Goal: Task Accomplishment & Management: Manage account settings

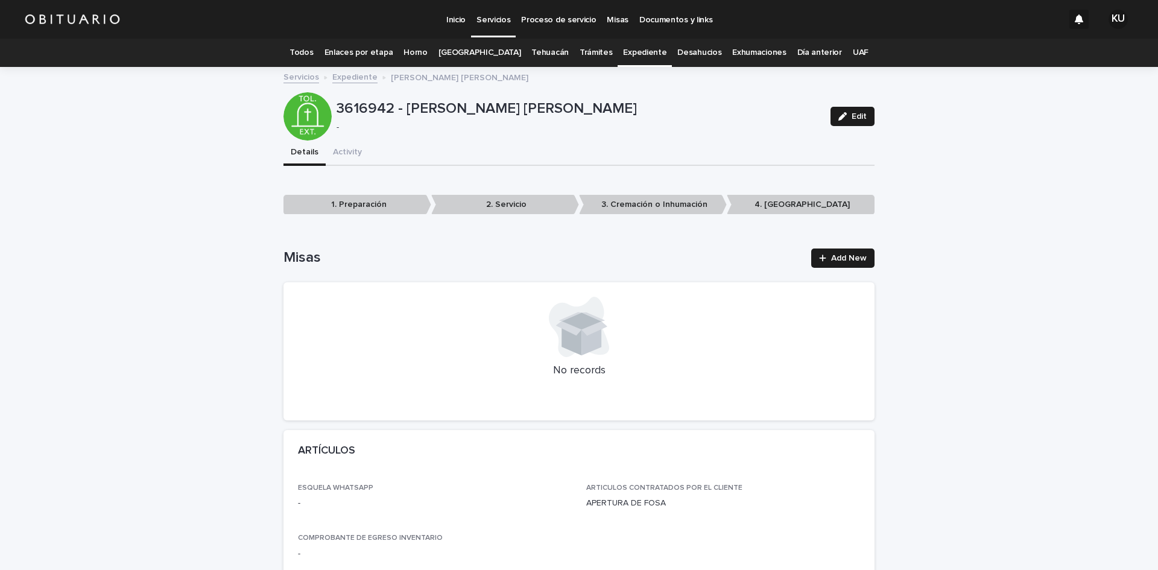
click at [623, 50] on link "Expediente" at bounding box center [644, 53] width 43 height 28
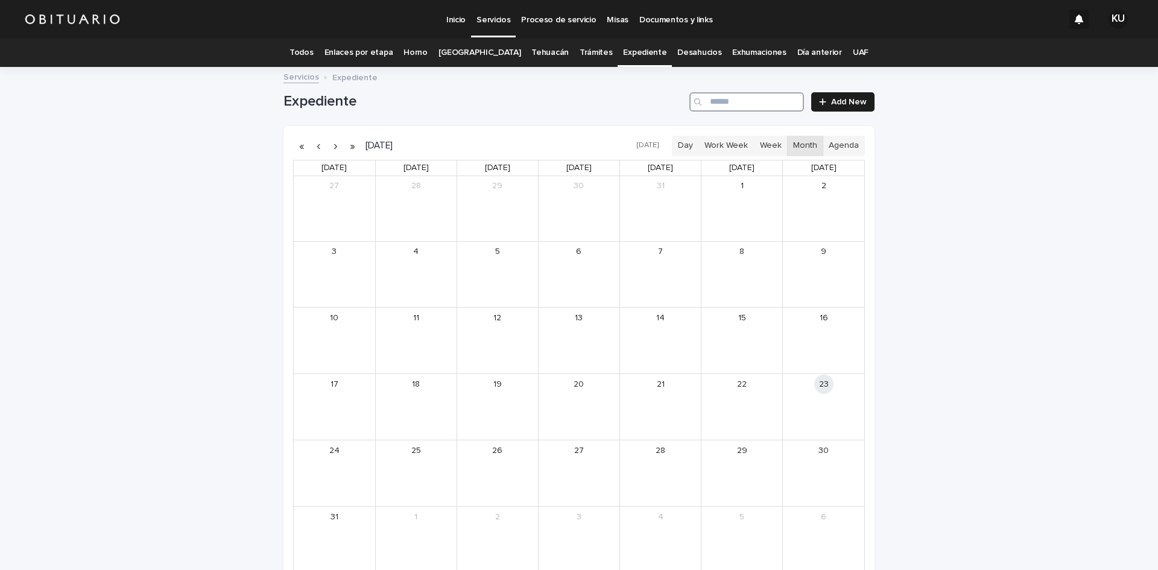
click at [735, 100] on input "Search" at bounding box center [747, 101] width 115 height 19
click at [507, 394] on div "19" at bounding box center [497, 384] width 81 height 20
click at [511, 397] on div "[PERSON_NAME] [PERSON_NAME]" at bounding box center [513, 400] width 48 height 8
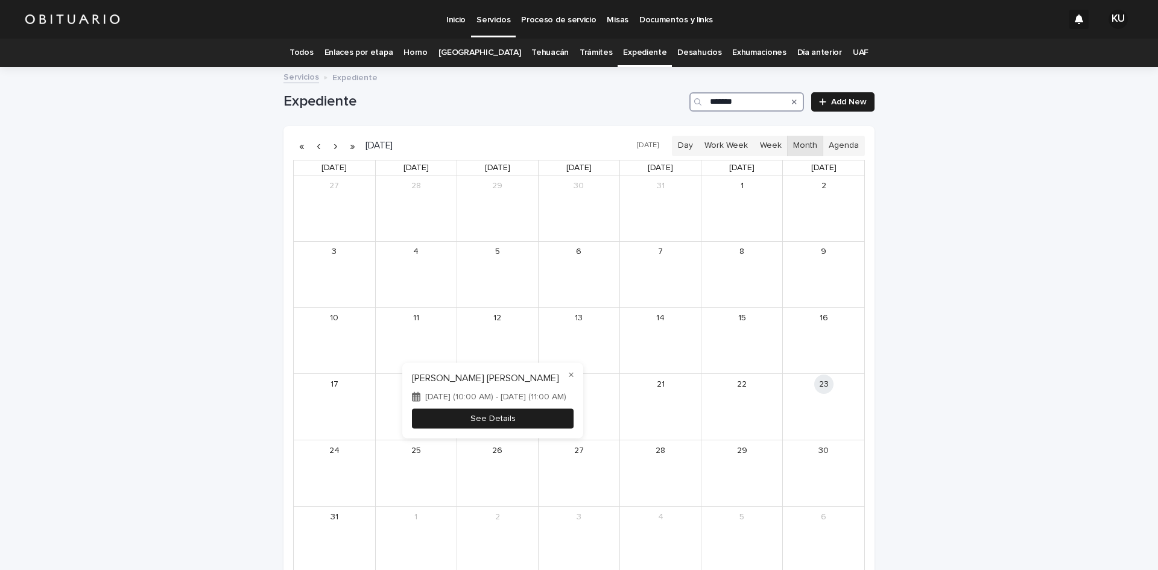
type input "*******"
click at [521, 424] on button "See Details" at bounding box center [493, 419] width 162 height 20
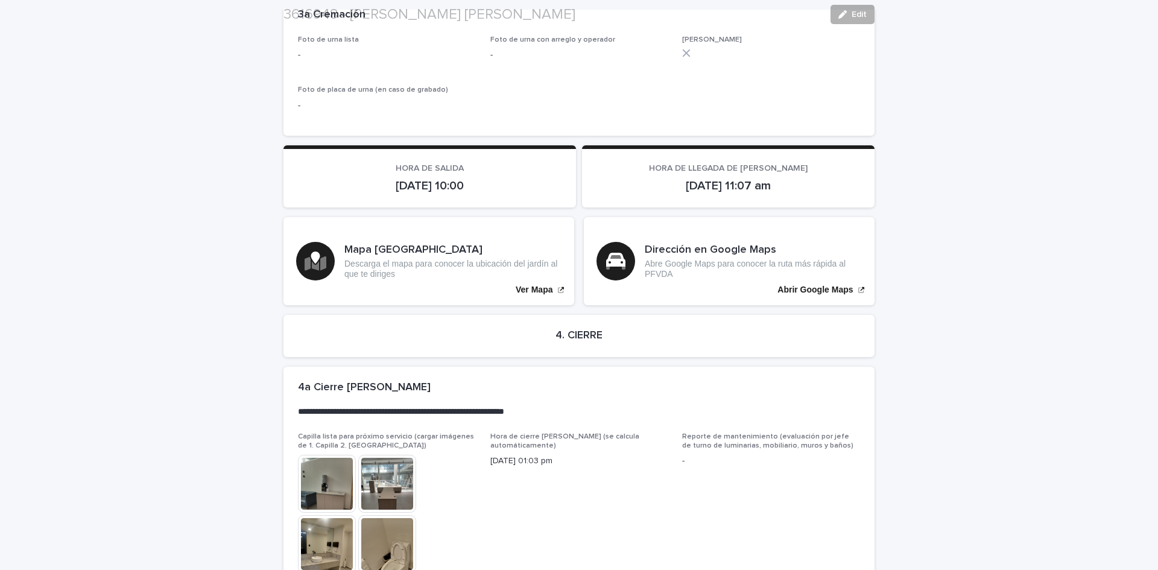
scroll to position [2646, 0]
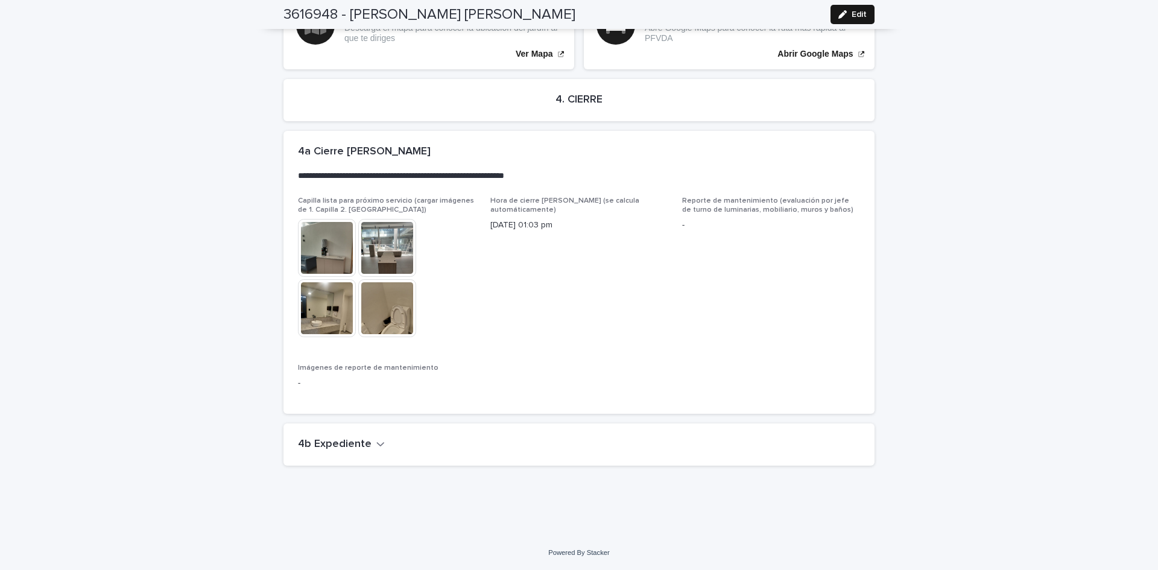
click at [847, 7] on button "Edit" at bounding box center [853, 14] width 44 height 19
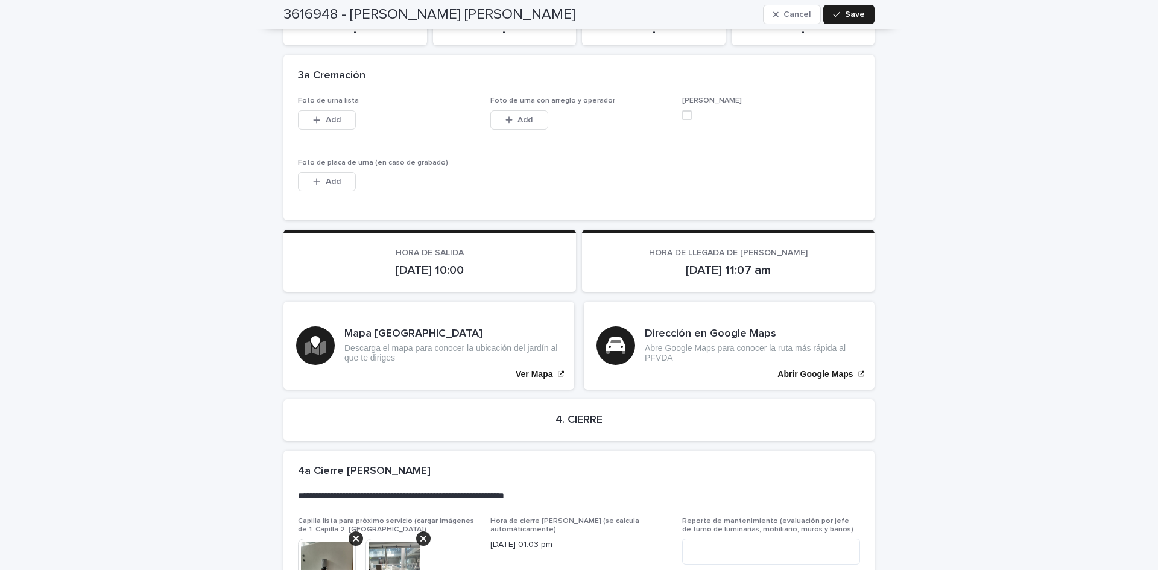
scroll to position [3056, 0]
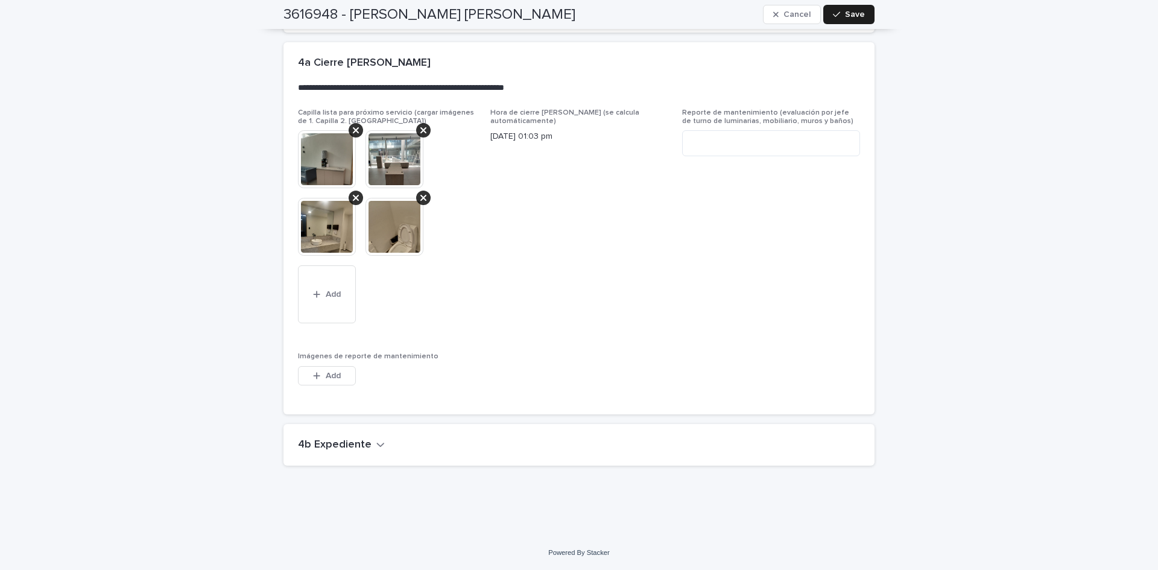
click at [376, 448] on icon "button" at bounding box center [380, 444] width 8 height 11
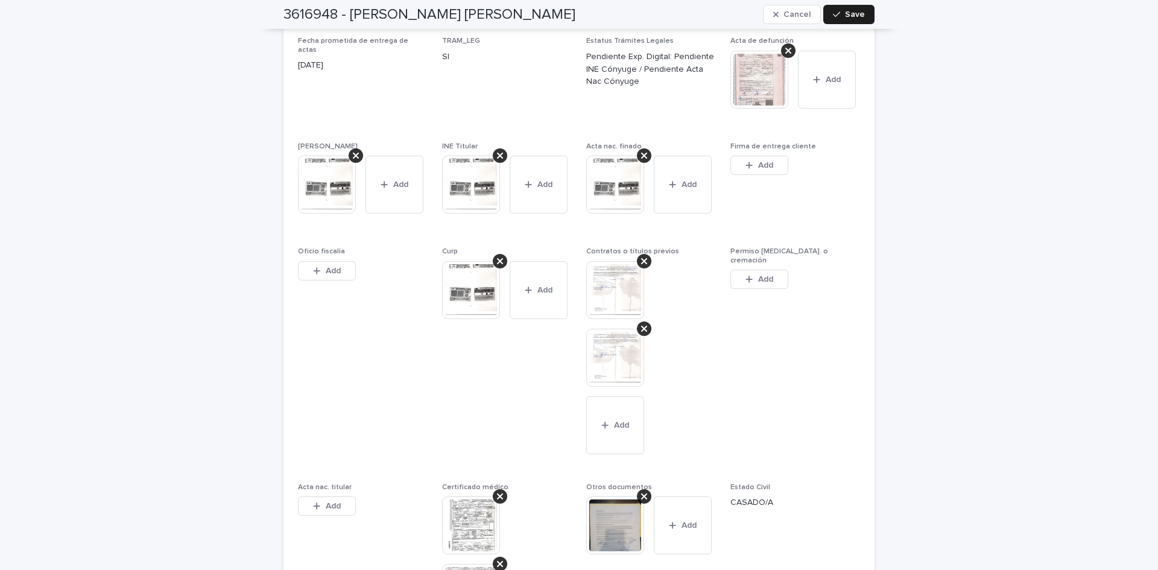
scroll to position [3557, 0]
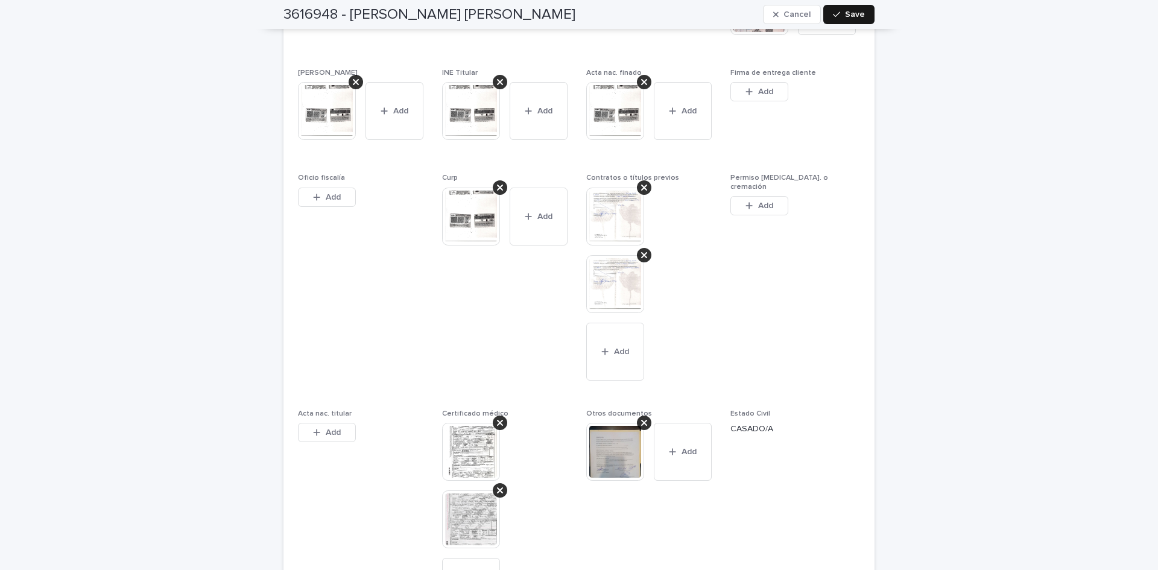
click at [866, 11] on button "Save" at bounding box center [849, 14] width 51 height 19
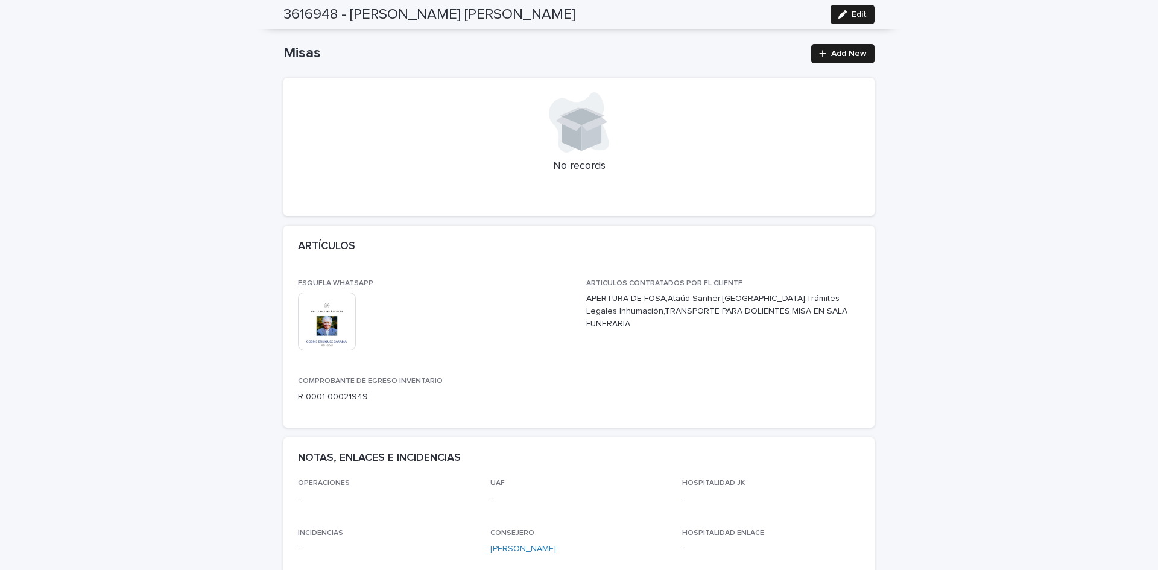
scroll to position [0, 0]
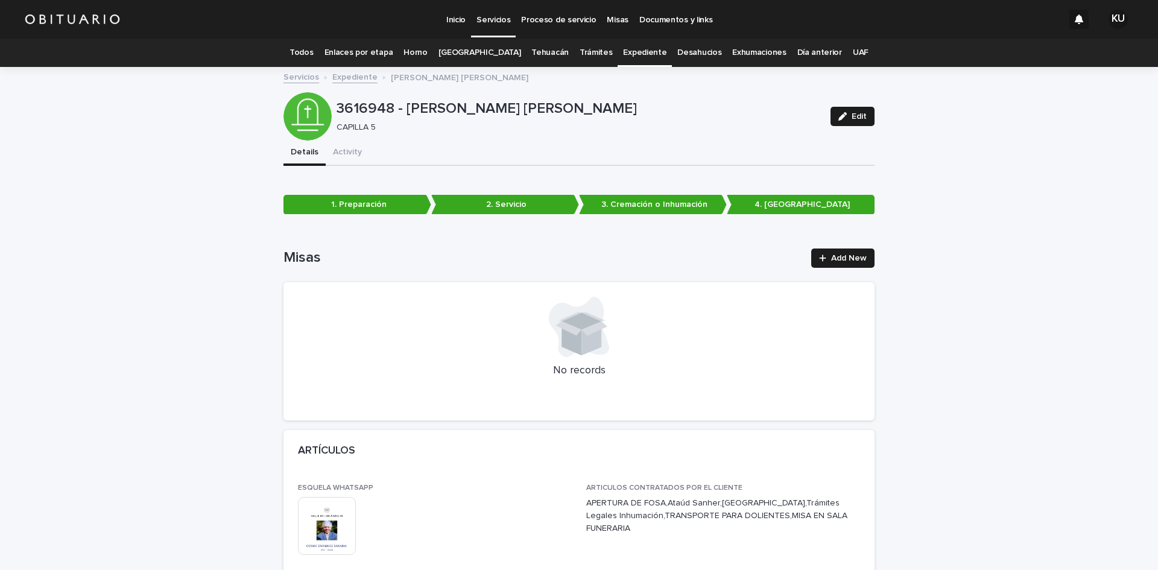
click at [458, 51] on link "[GEOGRAPHIC_DATA]" at bounding box center [480, 53] width 83 height 28
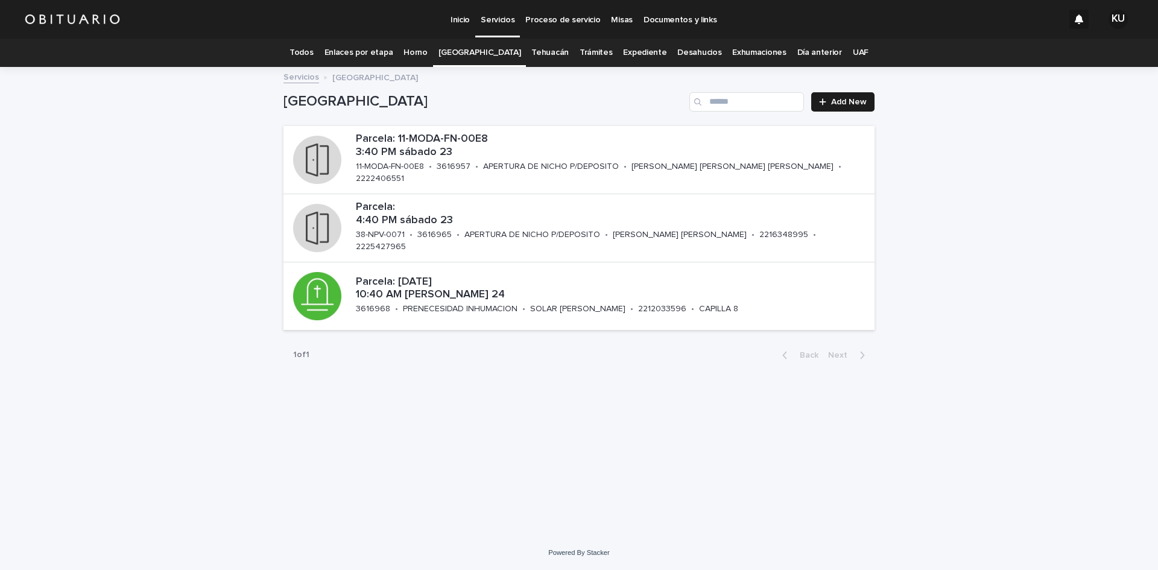
click at [636, 50] on link "Expediente" at bounding box center [644, 53] width 43 height 28
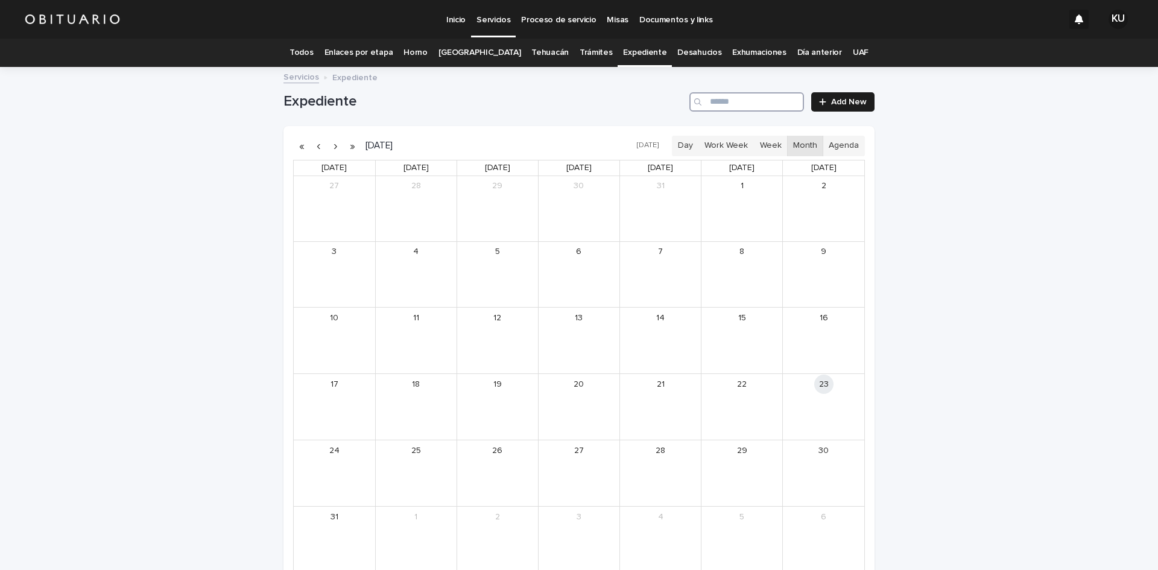
click at [722, 103] on input "Search" at bounding box center [747, 101] width 115 height 19
click at [477, 393] on div "19" at bounding box center [497, 384] width 81 height 20
click at [477, 398] on div "9:00am" at bounding box center [472, 400] width 26 height 8
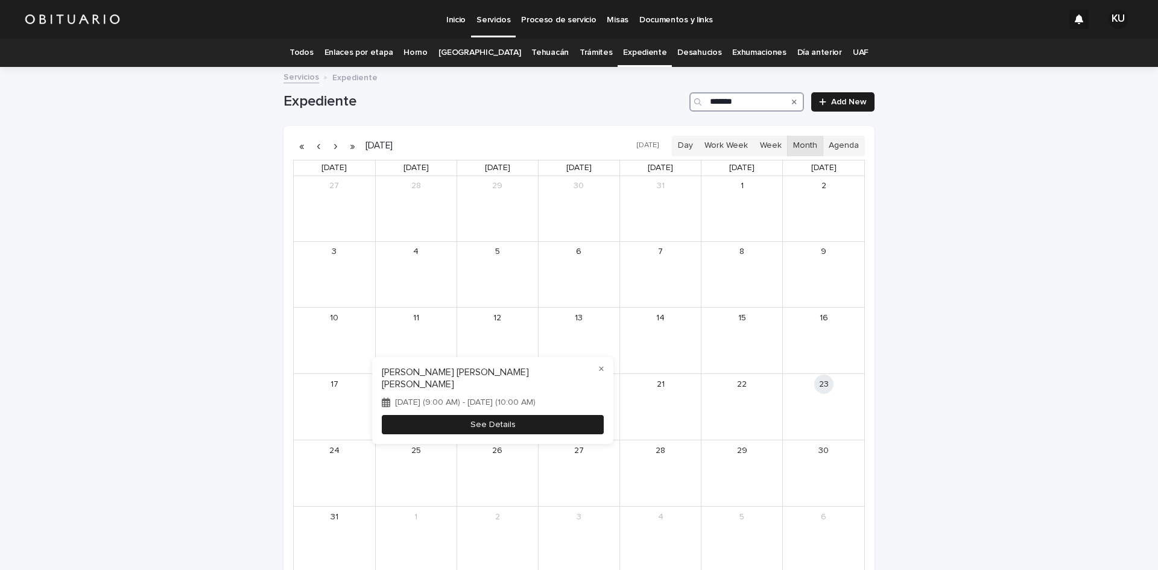
type input "*******"
click at [490, 415] on button "See Details" at bounding box center [493, 425] width 222 height 20
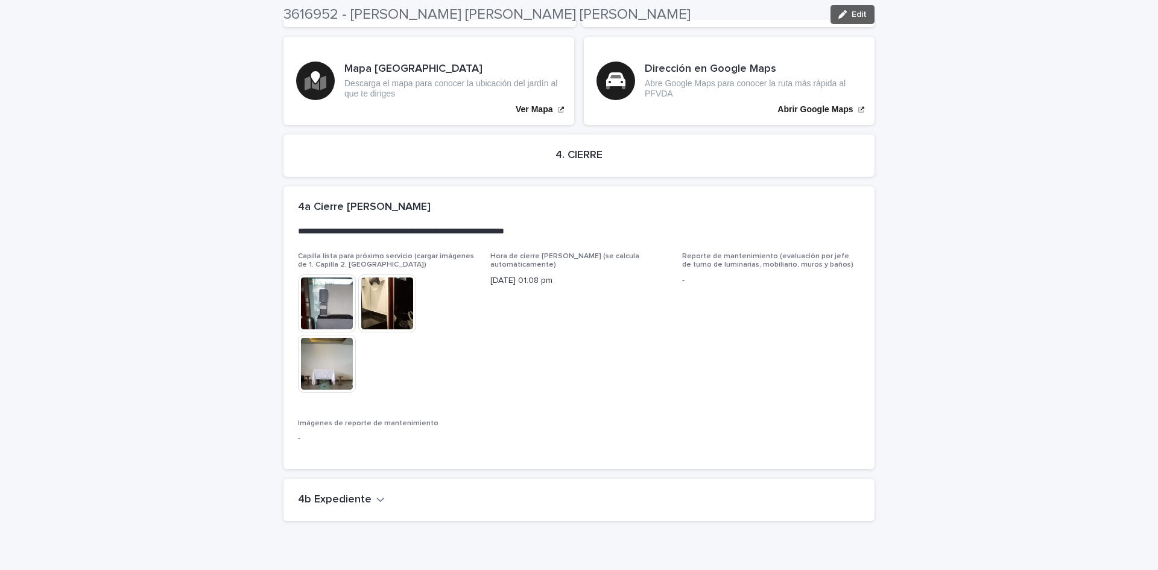
scroll to position [2644, 0]
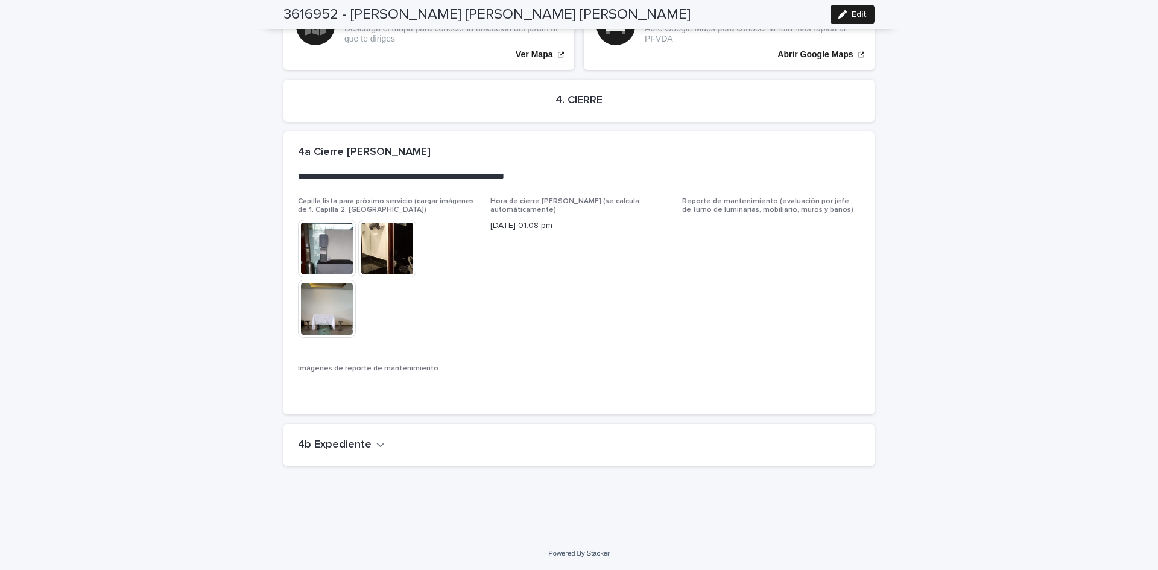
drag, startPoint x: 852, startPoint y: 16, endPoint x: 1157, endPoint y: 403, distance: 492.3
click at [852, 16] on span "Edit" at bounding box center [859, 14] width 15 height 8
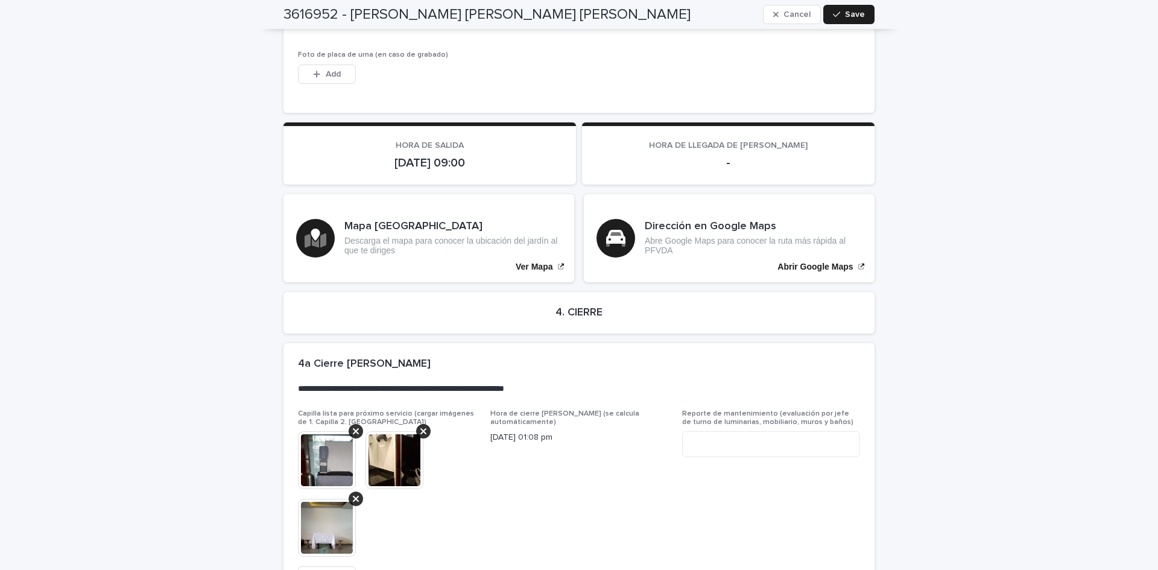
scroll to position [2947, 0]
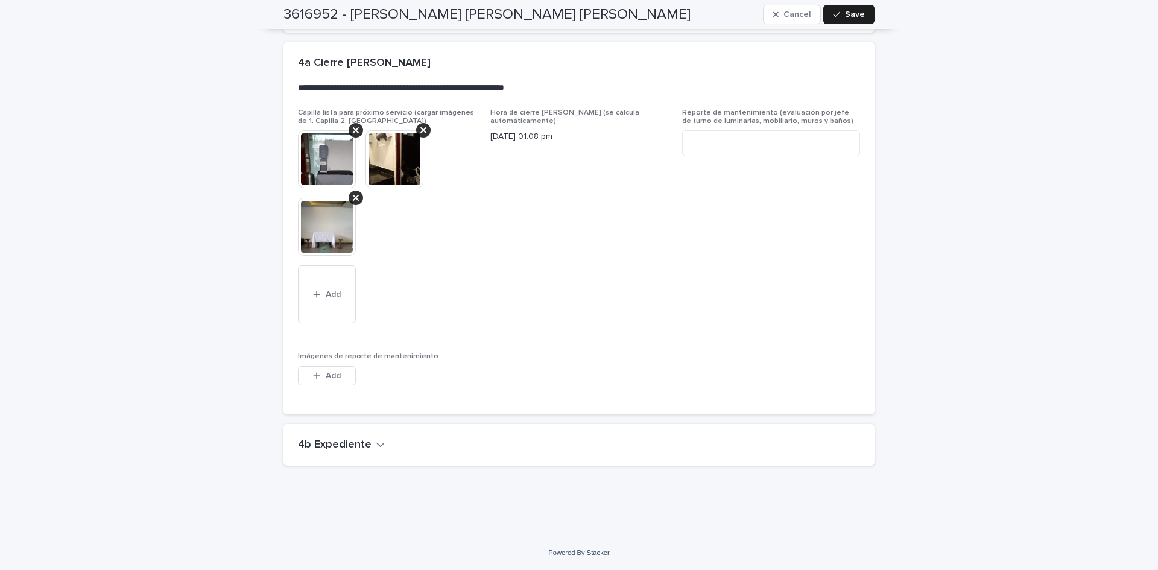
click at [376, 445] on icon "button" at bounding box center [380, 444] width 8 height 11
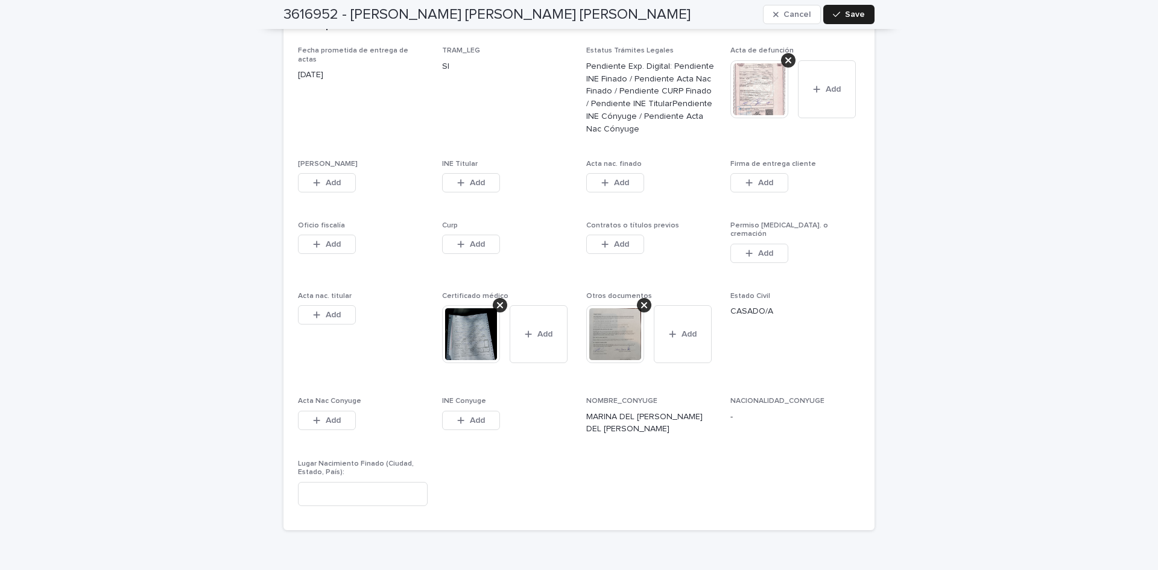
scroll to position [3417, 0]
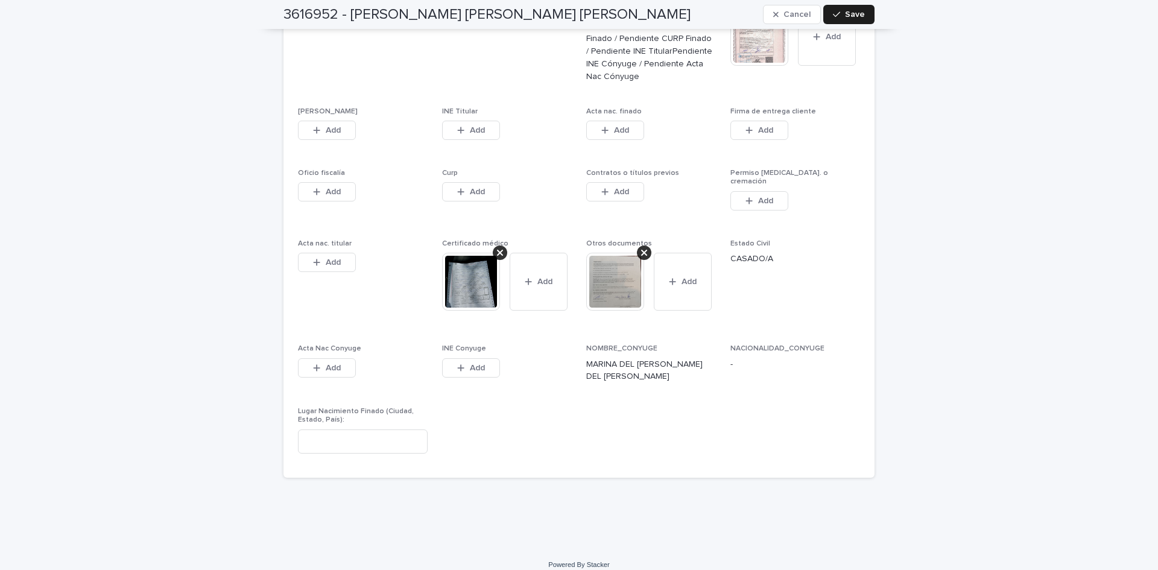
click at [314, 135] on icon "button" at bounding box center [316, 130] width 7 height 8
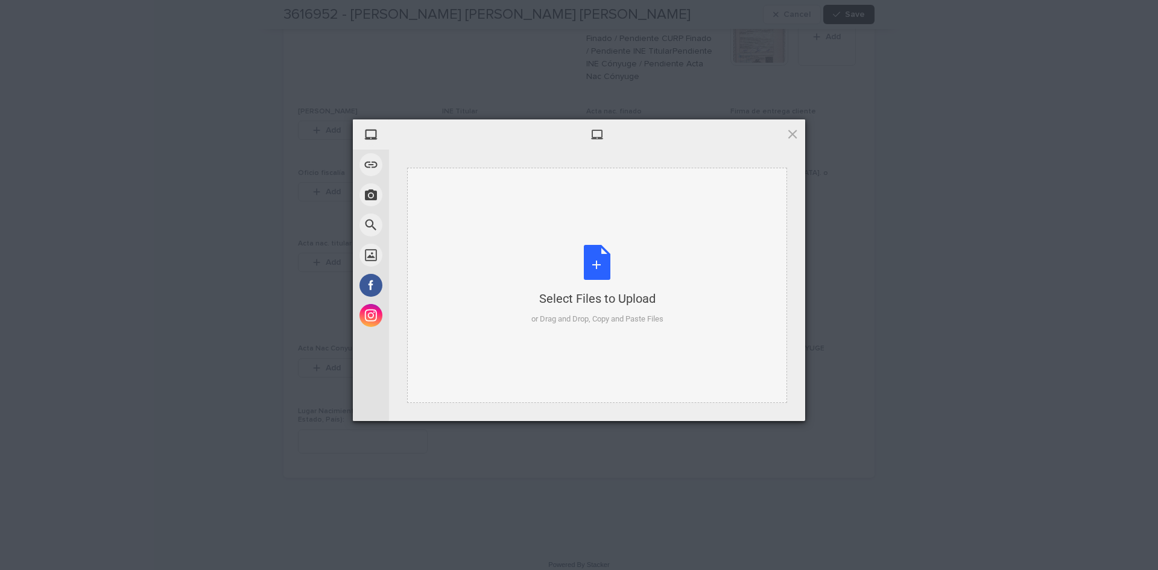
click at [600, 266] on div "Select Files to Upload or Drag and Drop, Copy and Paste Files" at bounding box center [598, 285] width 132 height 80
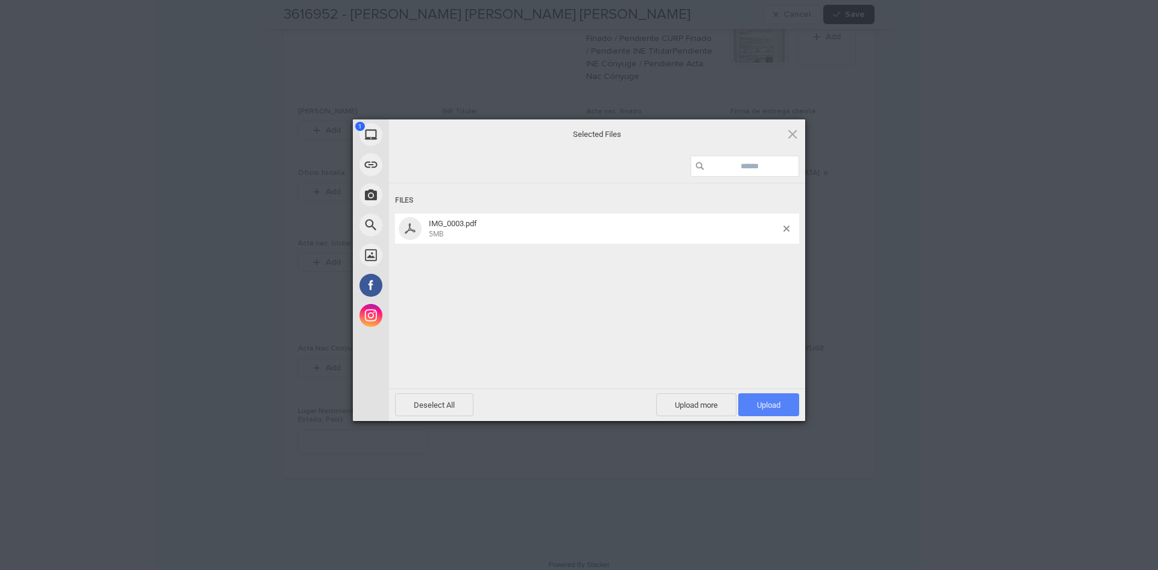
click at [752, 409] on span "Upload 1" at bounding box center [768, 404] width 61 height 23
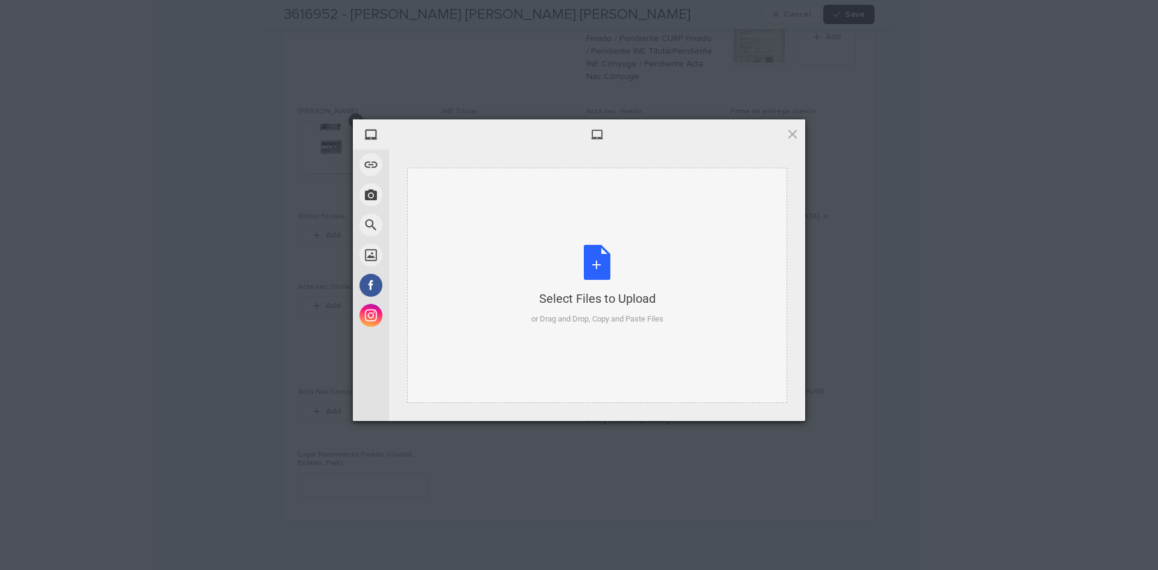
click at [590, 253] on div "Select Files to Upload or Drag and Drop, Copy and Paste Files" at bounding box center [598, 285] width 132 height 80
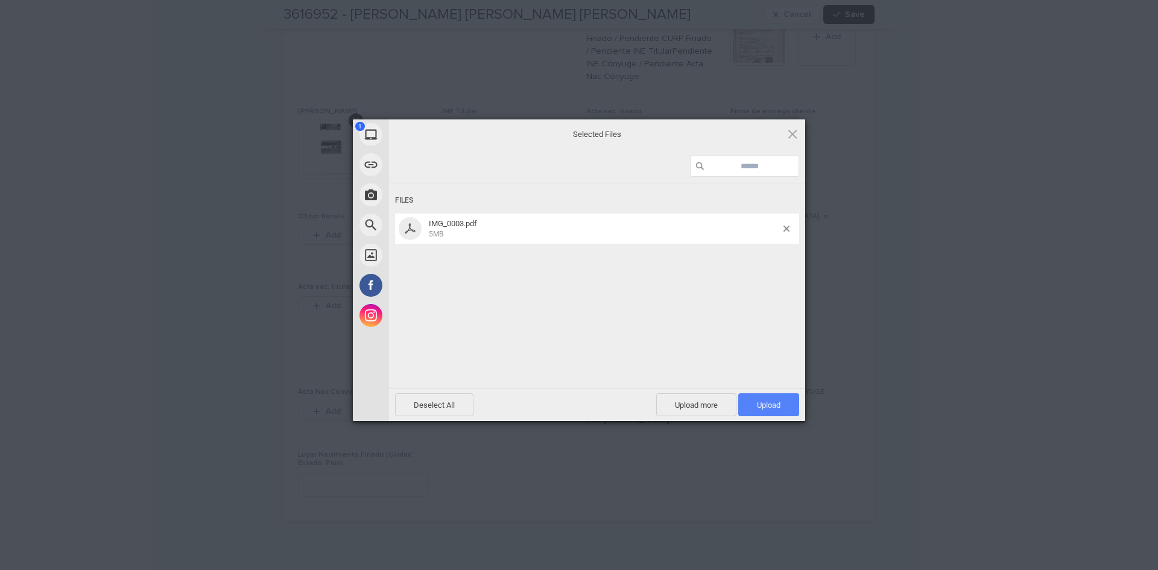
click at [779, 402] on span "Upload 1" at bounding box center [769, 405] width 24 height 9
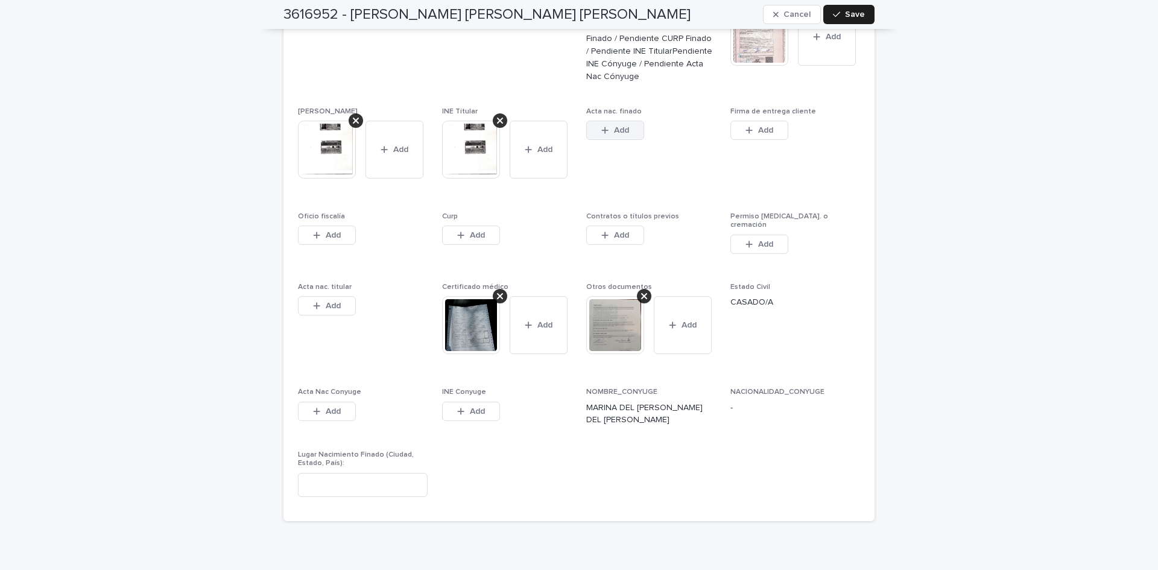
click at [614, 128] on span "Add" at bounding box center [621, 130] width 15 height 8
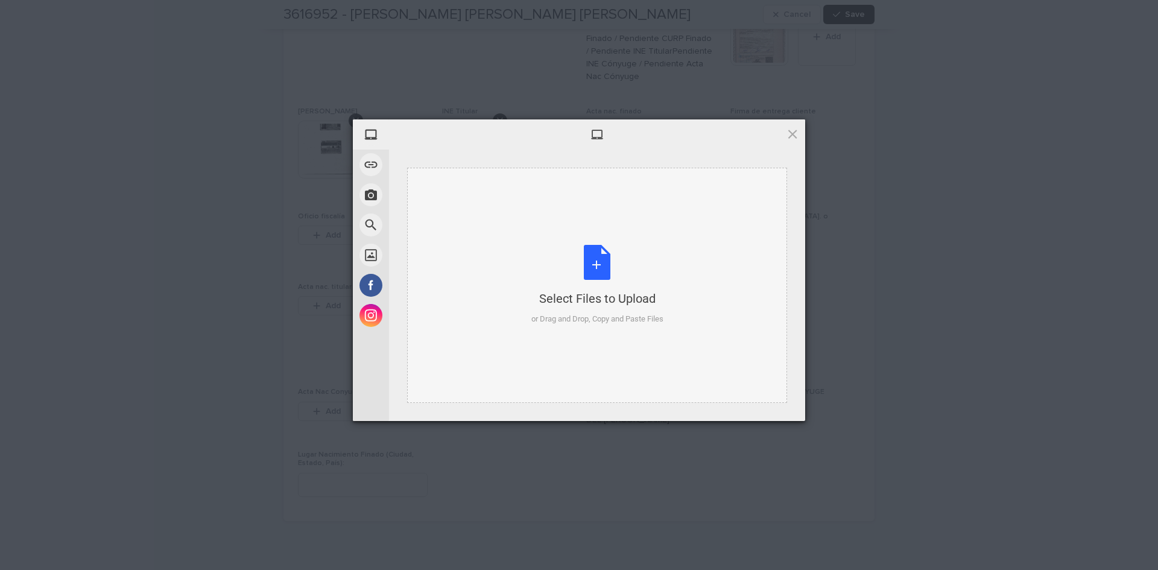
click at [598, 273] on div "Select Files to Upload or Drag and Drop, Copy and Paste Files" at bounding box center [598, 285] width 132 height 80
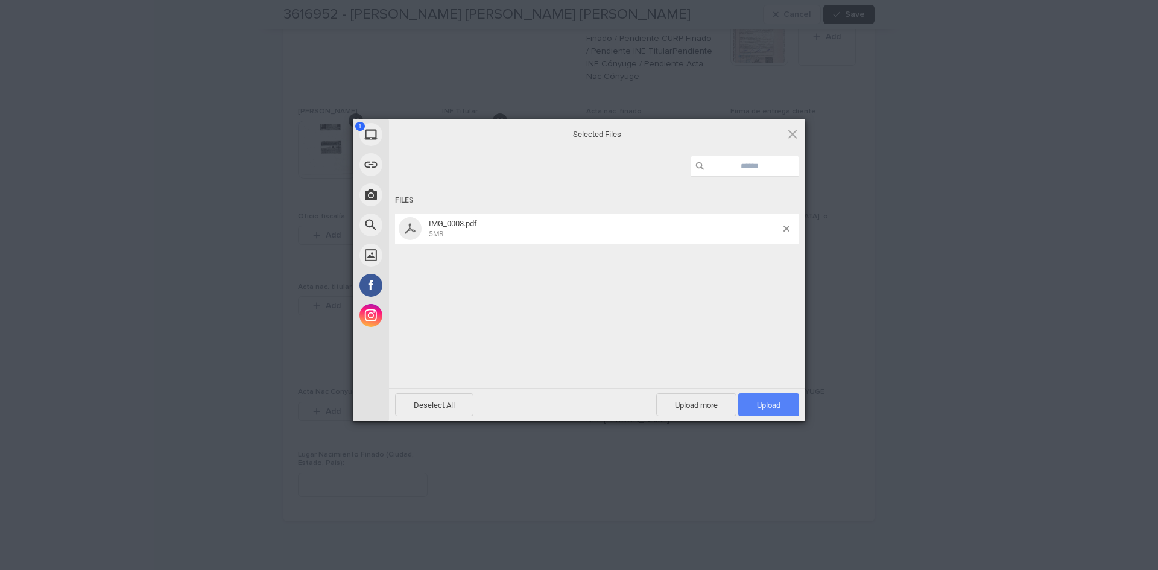
click at [748, 400] on span "Upload 1" at bounding box center [768, 404] width 61 height 23
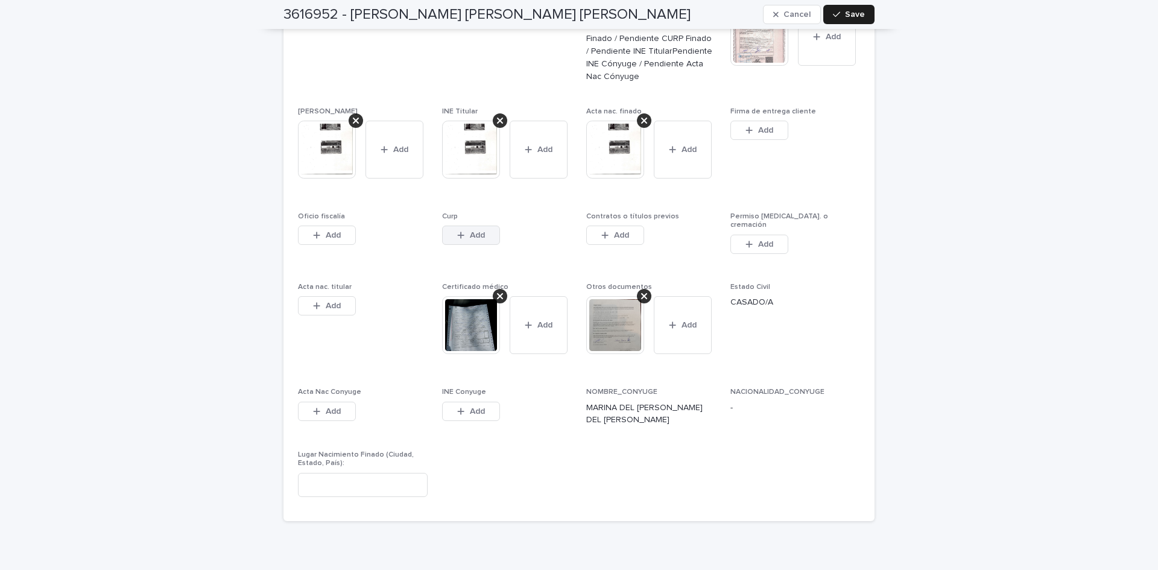
click at [487, 238] on button "Add" at bounding box center [471, 235] width 58 height 19
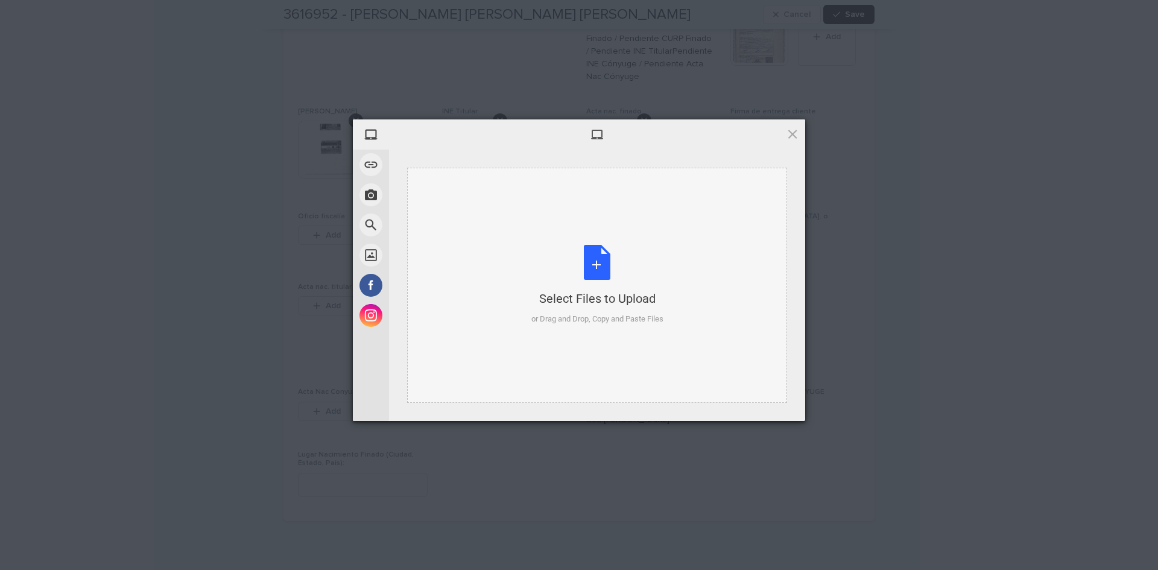
click at [595, 255] on div "Select Files to Upload or Drag and Drop, Copy and Paste Files" at bounding box center [598, 285] width 132 height 80
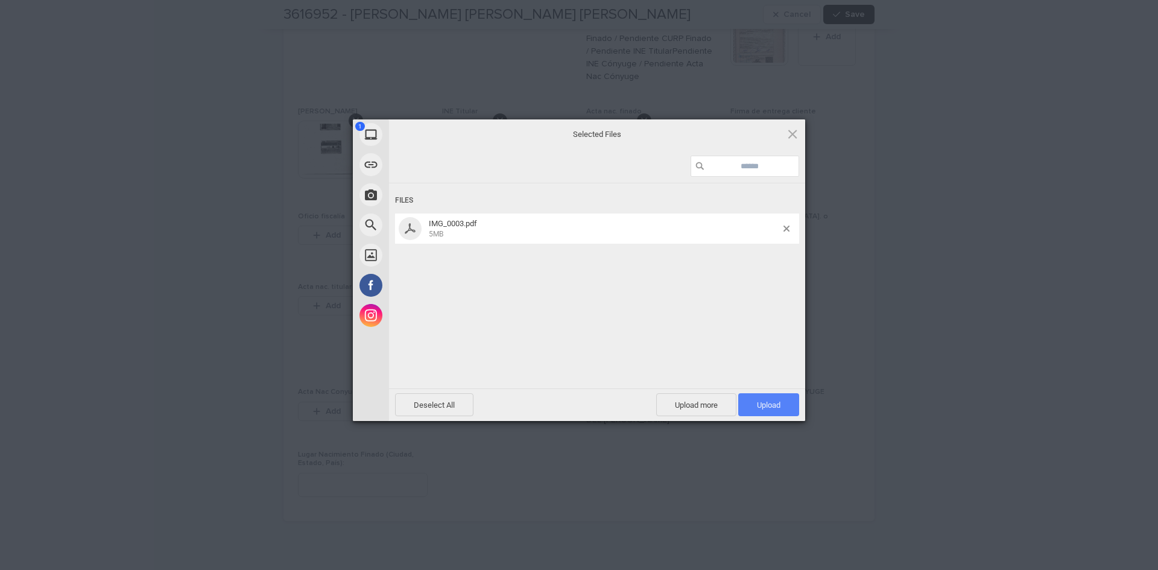
click at [779, 397] on span "Upload 1" at bounding box center [768, 404] width 61 height 23
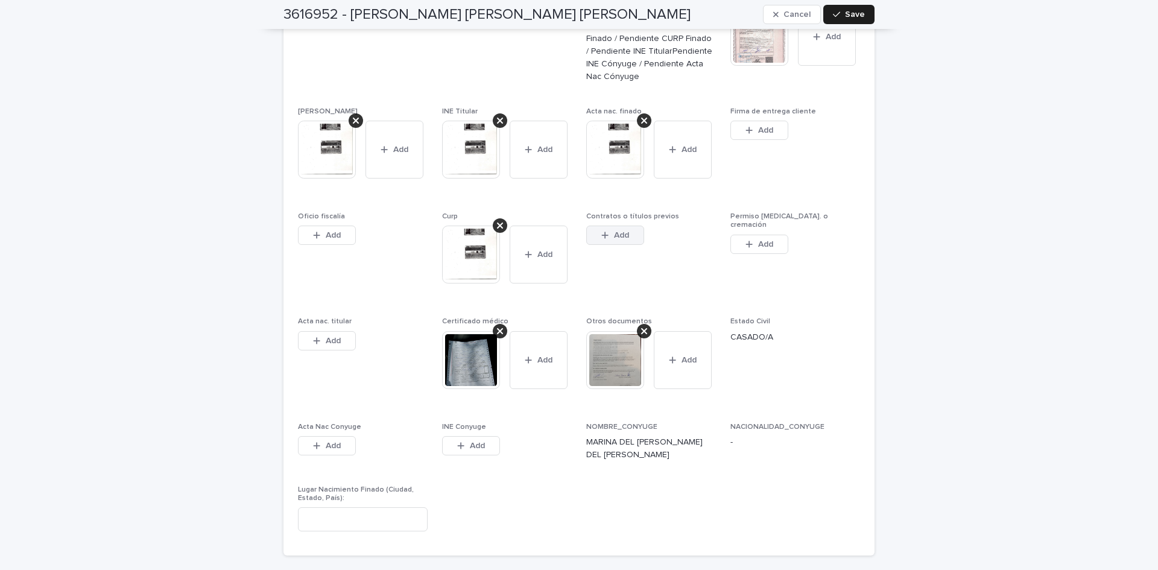
click at [608, 235] on div "button" at bounding box center [608, 235] width 12 height 8
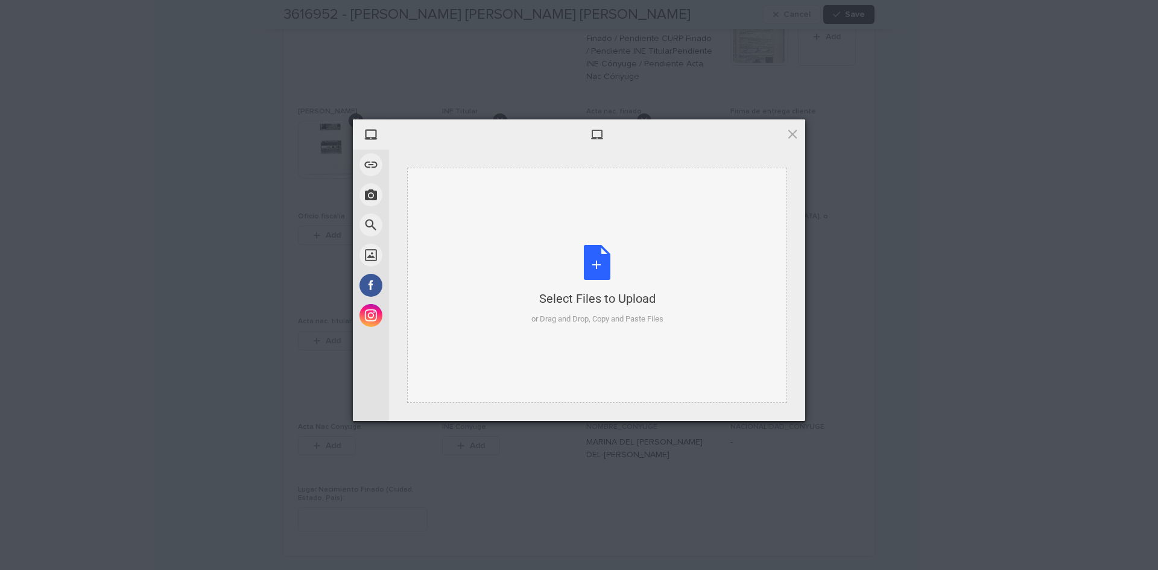
click at [603, 262] on div "Select Files to Upload or Drag and Drop, Copy and Paste Files" at bounding box center [598, 285] width 132 height 80
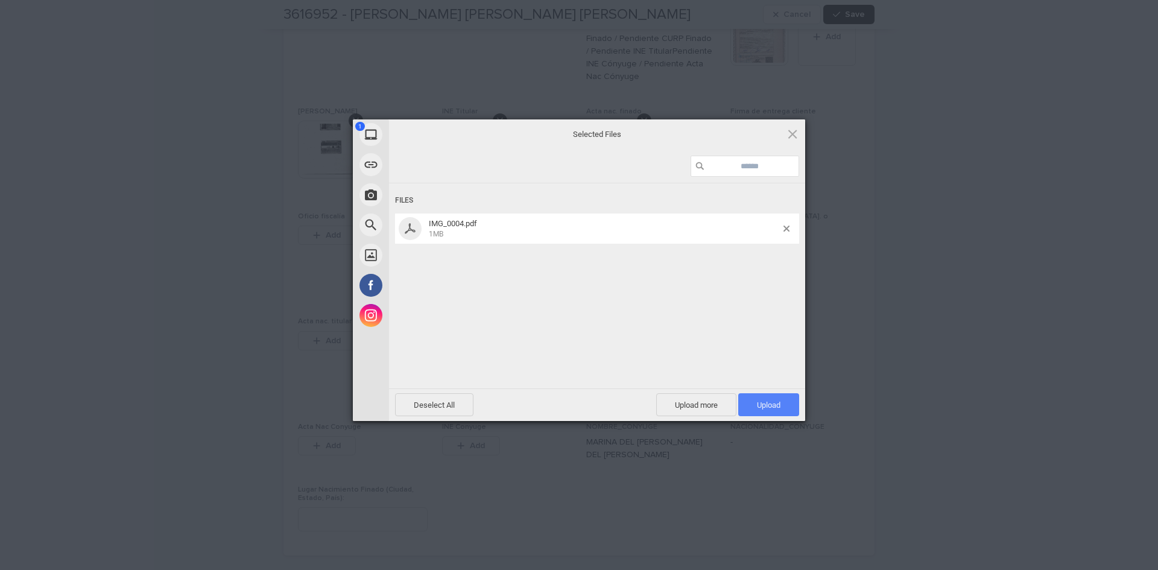
click at [741, 398] on span "Upload 1" at bounding box center [768, 404] width 61 height 23
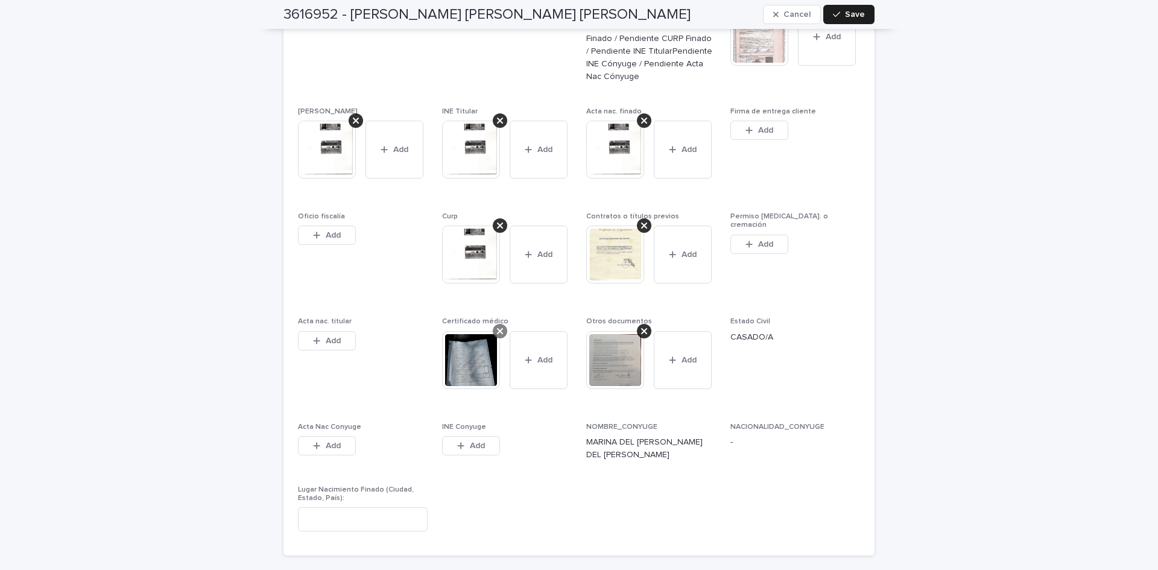
click at [497, 329] on icon at bounding box center [500, 331] width 6 height 10
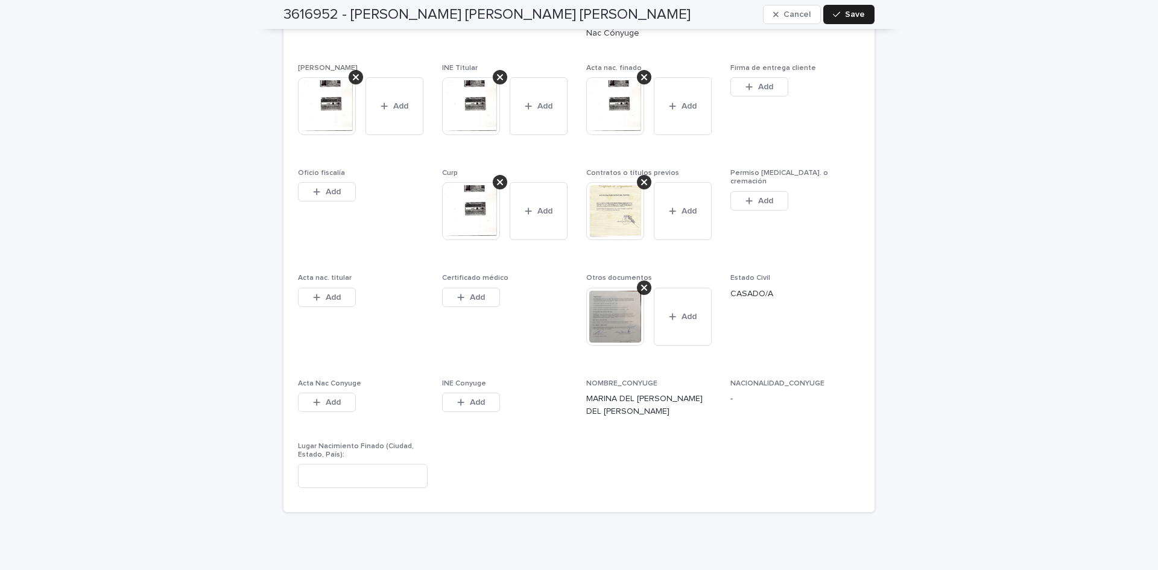
click at [475, 350] on span "Certificado médico This file cannot be opened Download File Add" at bounding box center [507, 319] width 130 height 90
click at [472, 293] on button "Add" at bounding box center [471, 297] width 58 height 19
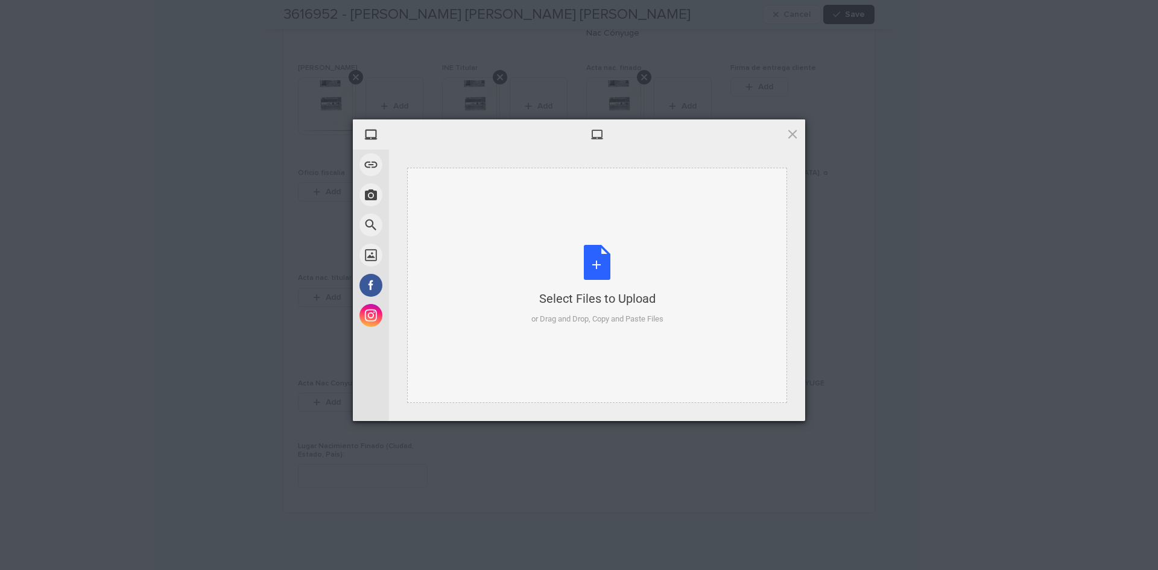
click at [591, 256] on div "Select Files to Upload or Drag and Drop, Copy and Paste Files" at bounding box center [598, 285] width 132 height 80
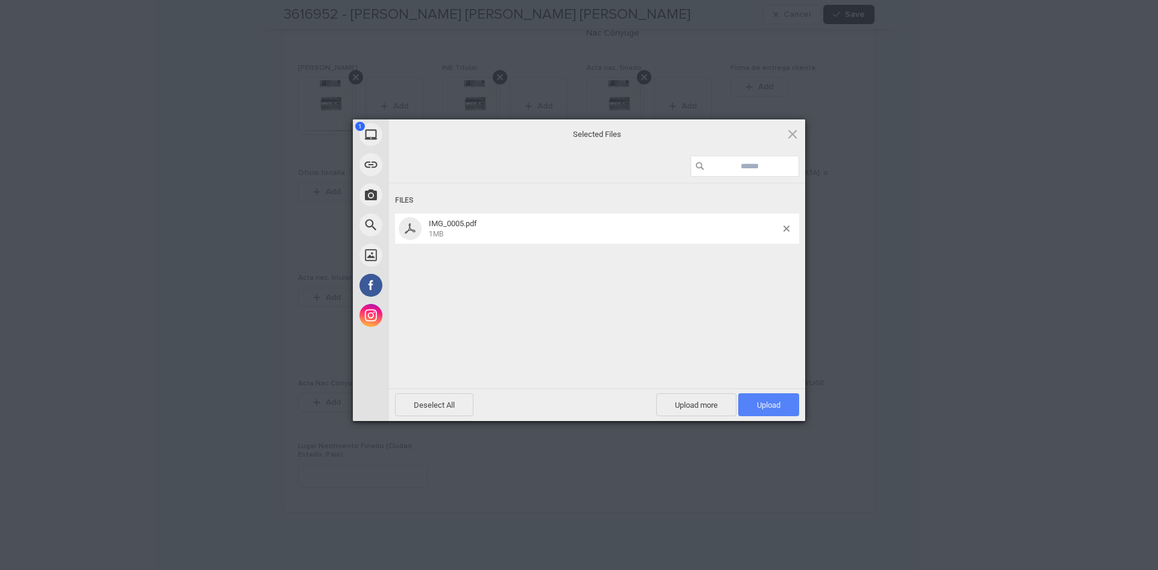
click at [746, 408] on span "Upload 1" at bounding box center [768, 404] width 61 height 23
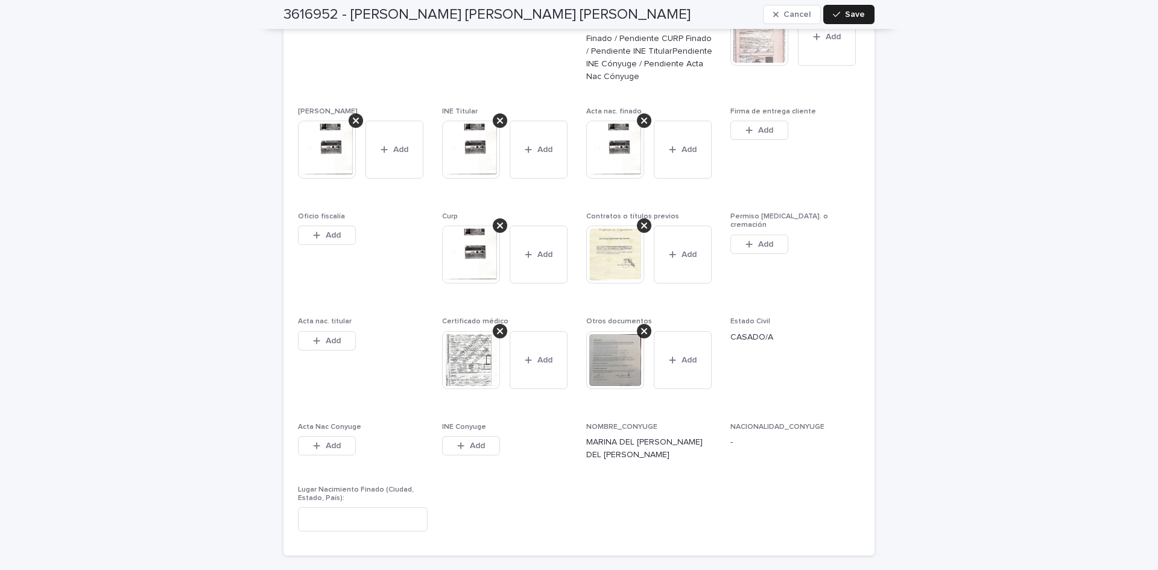
click at [853, 16] on span "Save" at bounding box center [855, 14] width 20 height 8
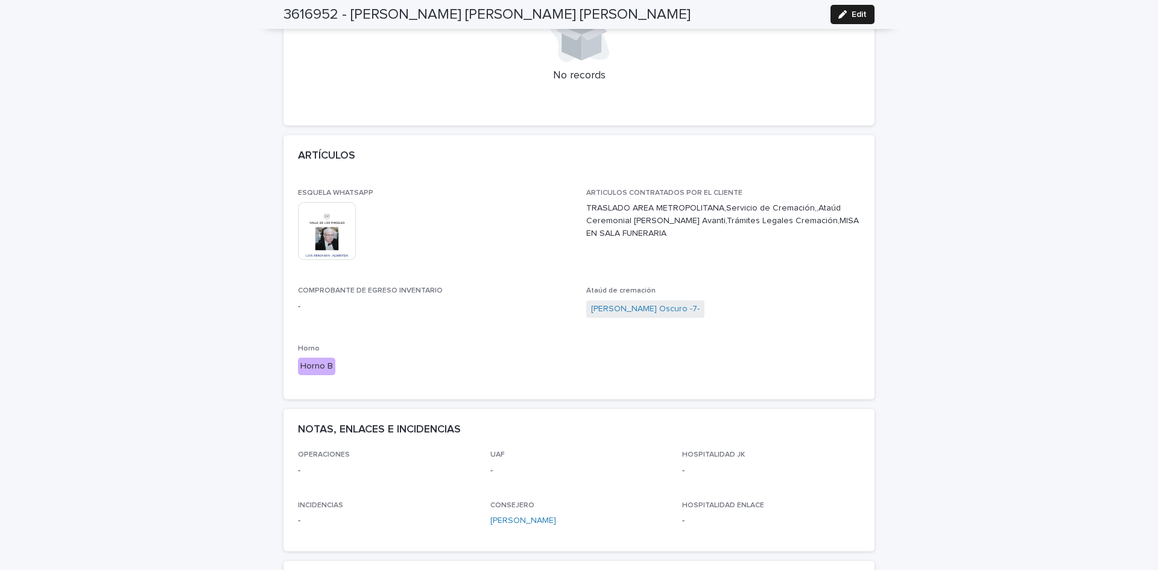
scroll to position [0, 0]
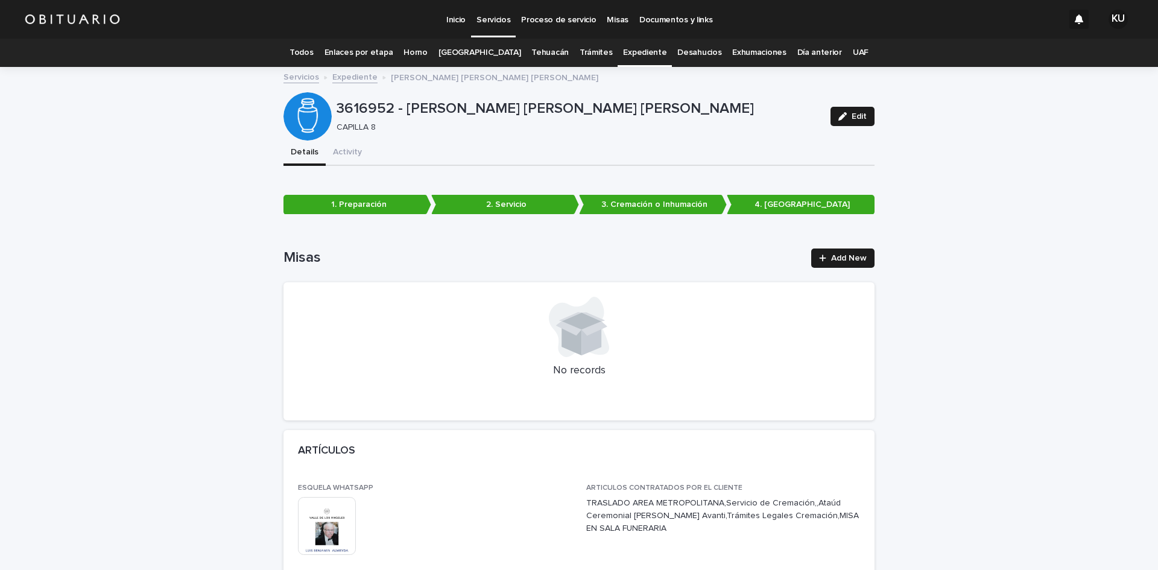
click at [624, 49] on link "Expediente" at bounding box center [644, 53] width 43 height 28
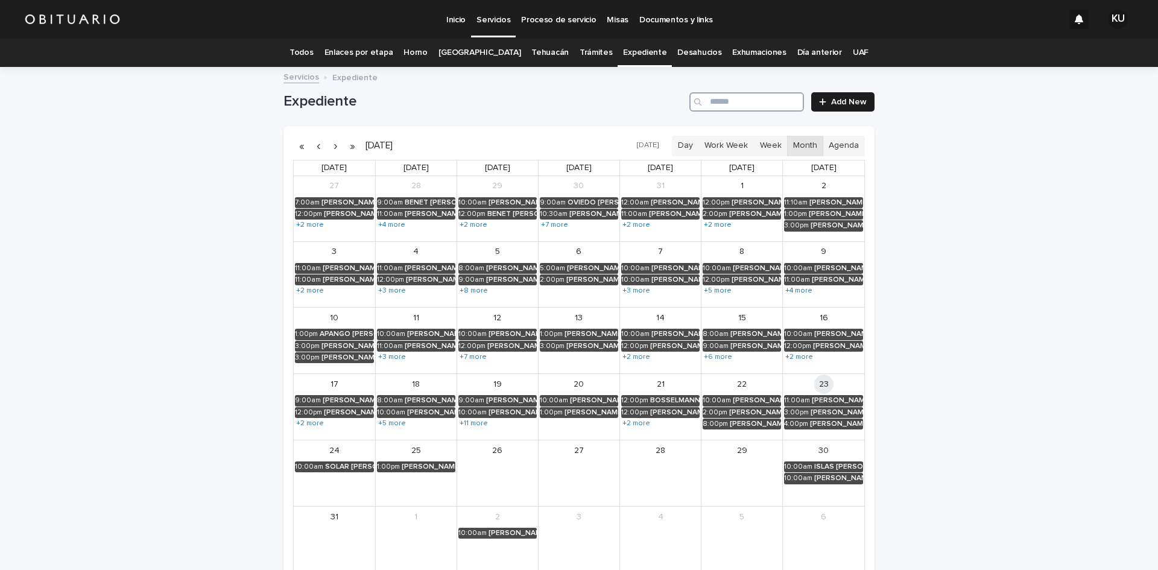
click at [716, 102] on input "Search" at bounding box center [747, 101] width 115 height 19
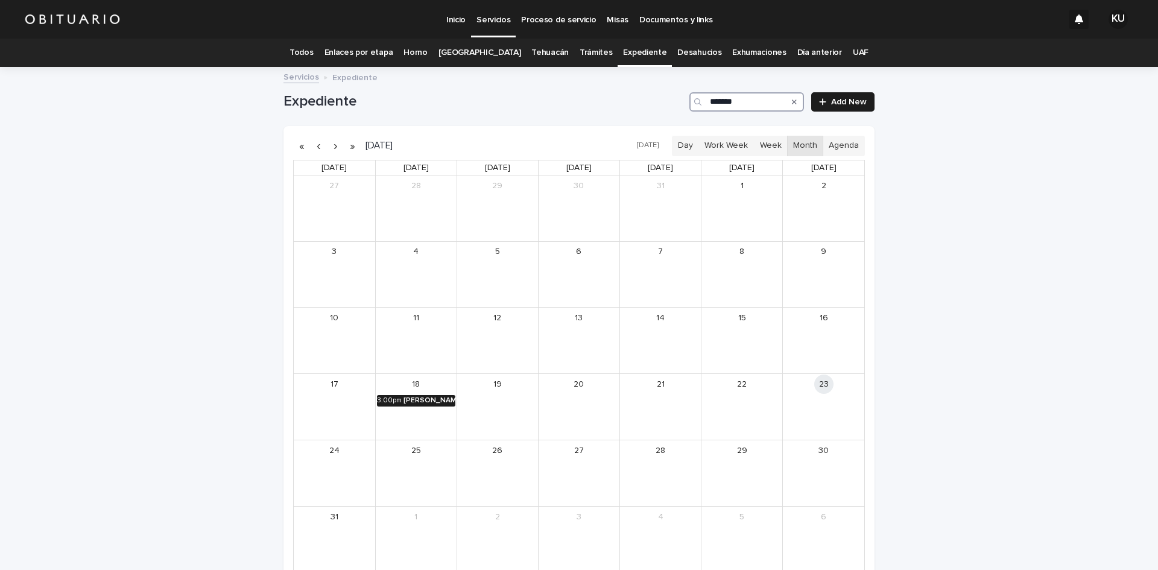
click at [433, 404] on div "[PERSON_NAME] [PERSON_NAME] DE [PERSON_NAME]" at bounding box center [430, 400] width 52 height 8
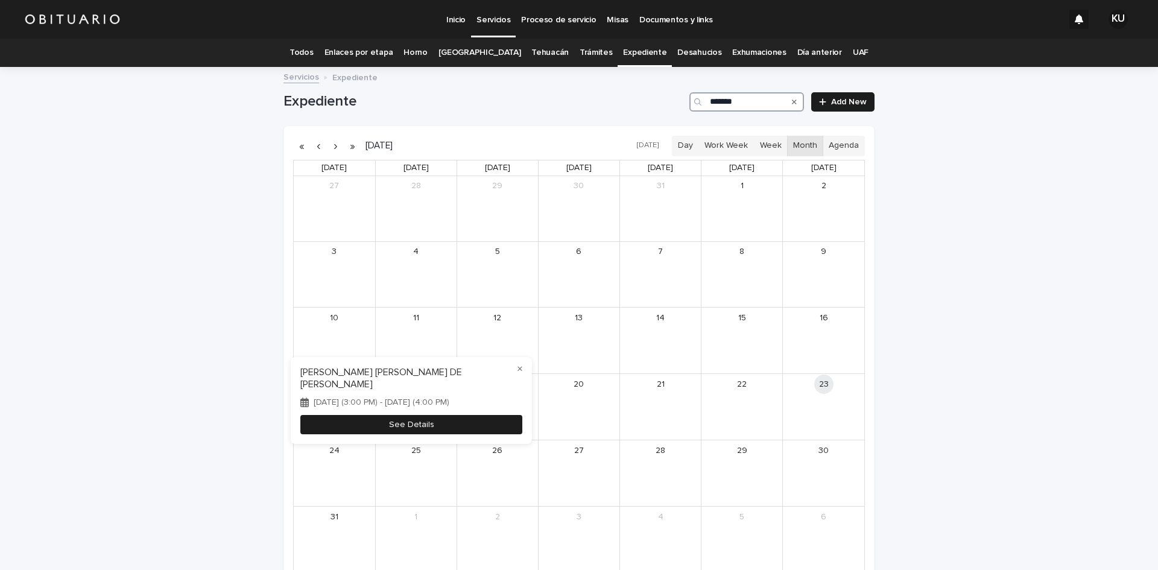
type input "*******"
click at [440, 419] on button "See Details" at bounding box center [411, 425] width 222 height 20
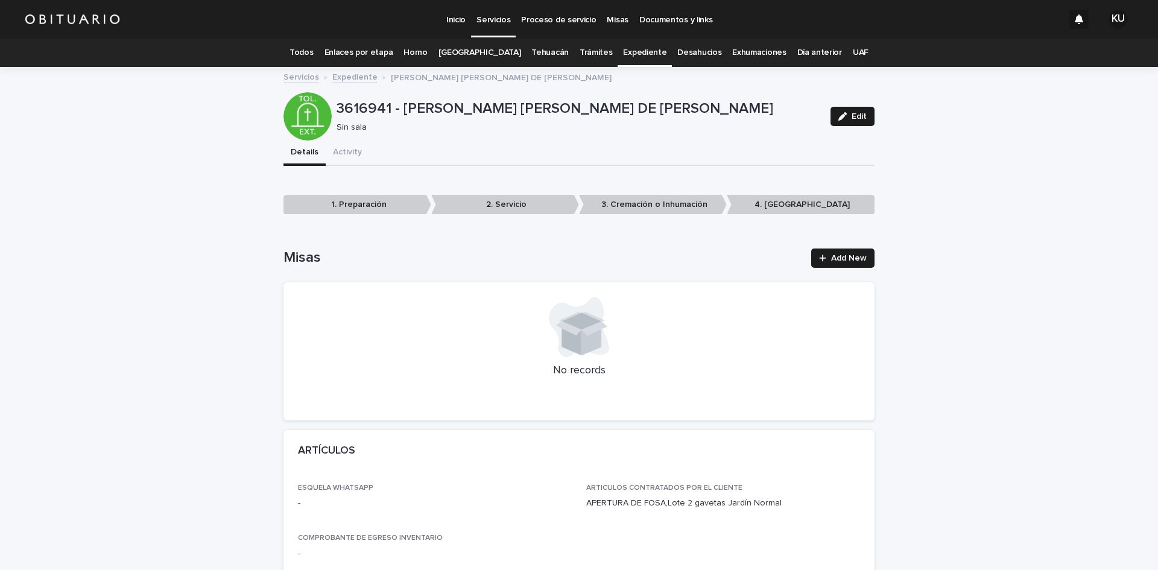
scroll to position [2143, 0]
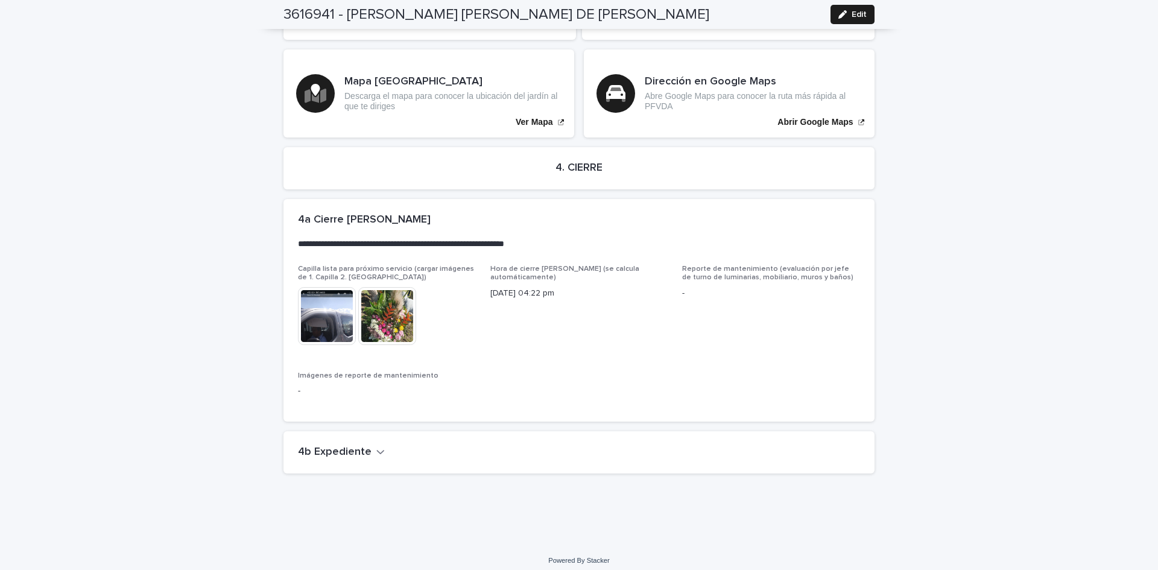
click at [377, 450] on icon "button" at bounding box center [380, 452] width 7 height 4
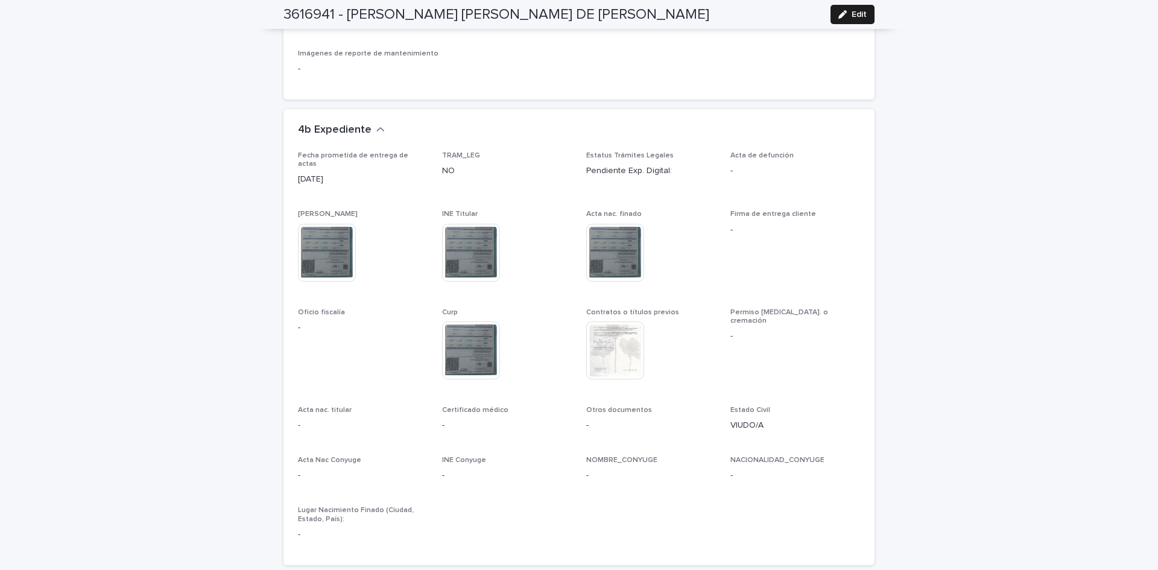
scroll to position [2472, 0]
